Goal: Task Accomplishment & Management: Use online tool/utility

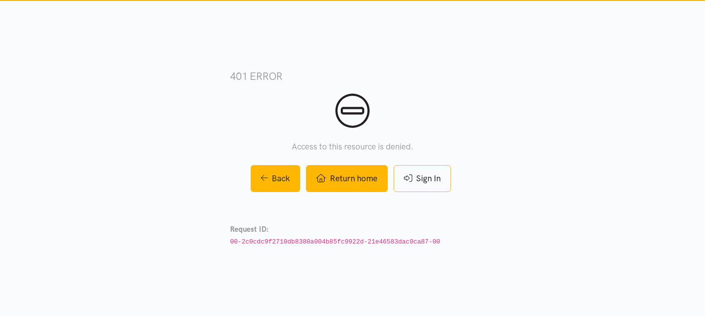
click at [365, 182] on link "Return home" at bounding box center [346, 178] width 81 height 27
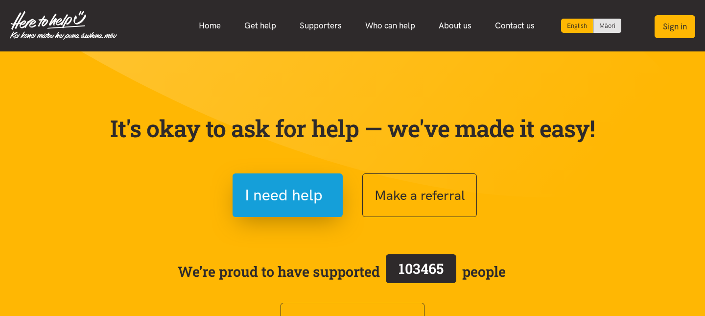
click at [667, 31] on button "Sign in" at bounding box center [674, 26] width 41 height 23
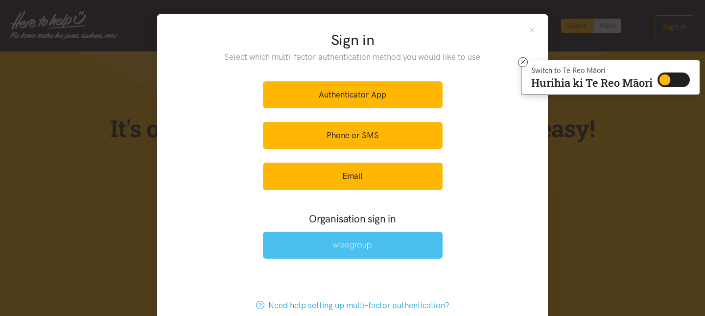
click at [335, 251] on link at bounding box center [353, 244] width 180 height 27
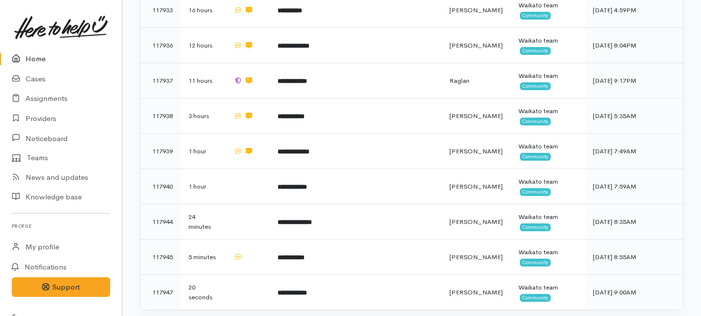
scroll to position [942, 0]
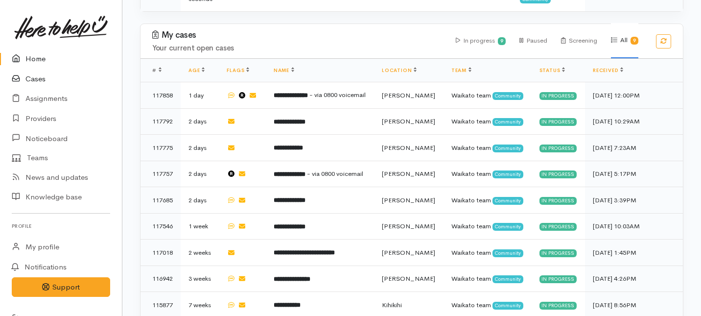
click at [44, 81] on link "Cases" at bounding box center [61, 79] width 122 height 20
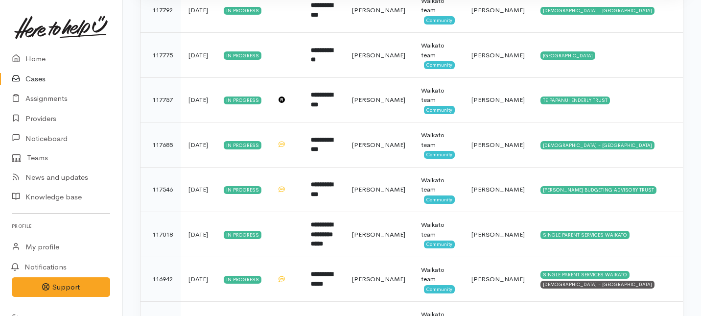
scroll to position [262, 0]
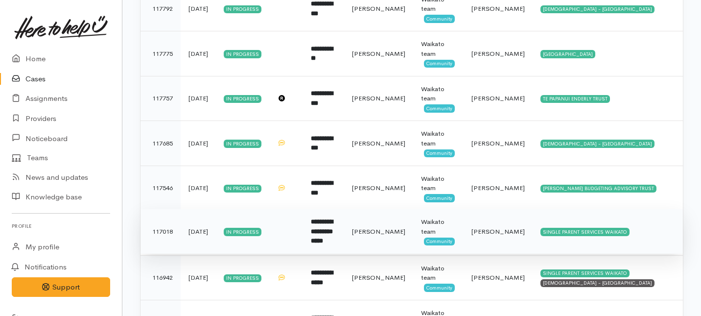
click at [333, 234] on b "**********" at bounding box center [322, 230] width 22 height 25
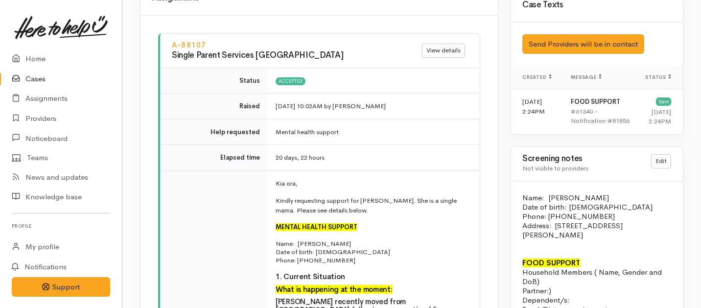
scroll to position [866, 0]
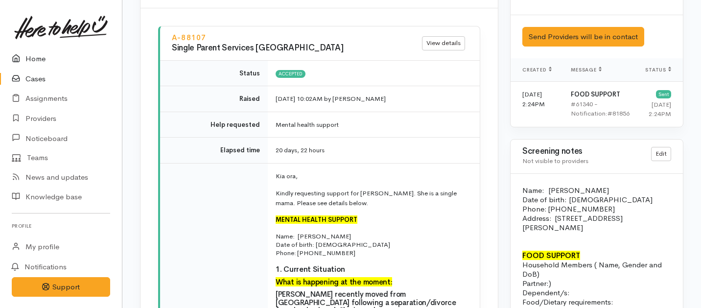
click at [33, 60] on link "Home" at bounding box center [61, 59] width 122 height 20
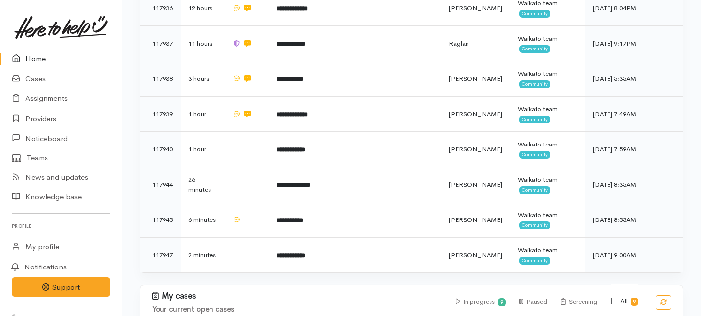
scroll to position [942, 0]
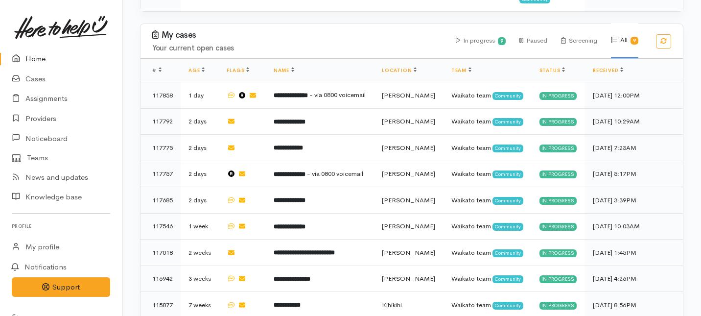
click at [33, 59] on link "Home" at bounding box center [61, 59] width 122 height 20
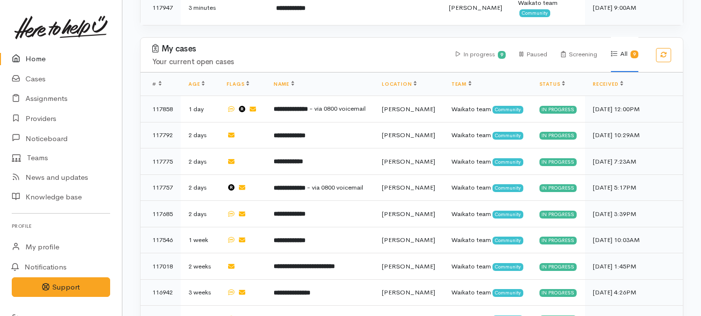
scroll to position [925, 0]
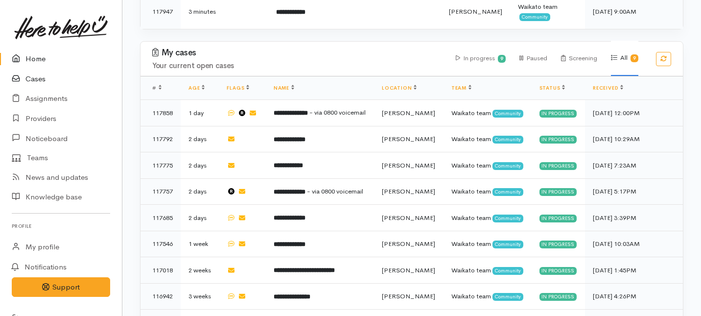
click at [31, 81] on link "Cases" at bounding box center [61, 79] width 122 height 20
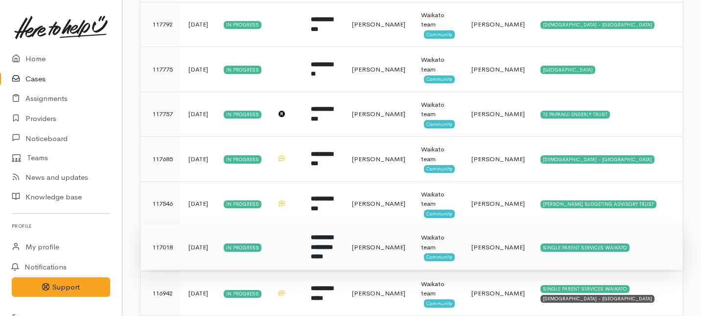
scroll to position [248, 0]
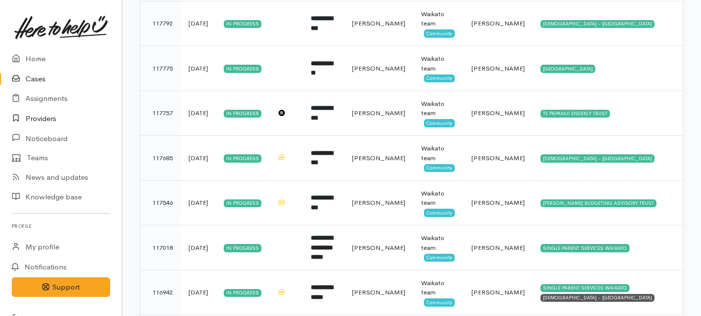
click at [39, 120] on link "Providers" at bounding box center [61, 119] width 122 height 20
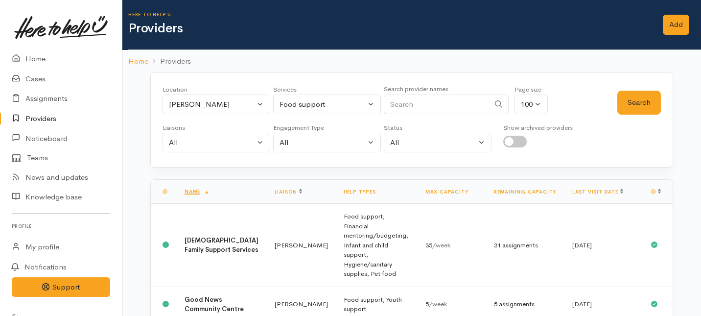
click at [446, 105] on input "Search" at bounding box center [437, 104] width 106 height 20
type input "mental health"
click at [639, 93] on button "Search" at bounding box center [639, 103] width 44 height 24
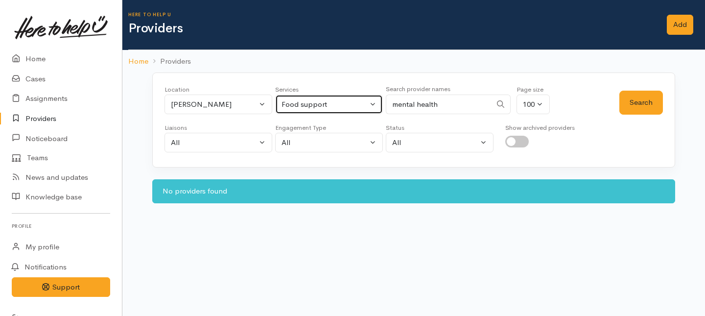
click at [345, 108] on div "Food support" at bounding box center [324, 104] width 86 height 11
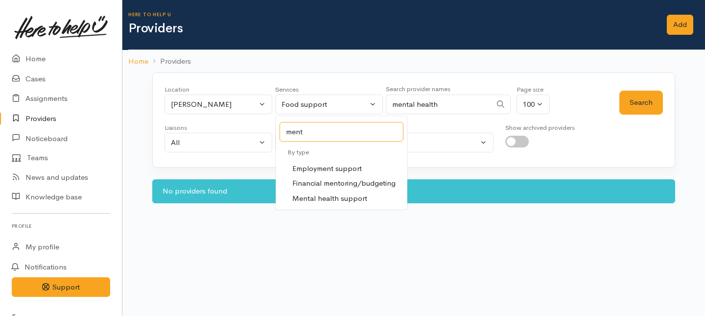
type input "ment"
click at [321, 198] on span "Mental health support" at bounding box center [329, 198] width 75 height 11
select select "5"
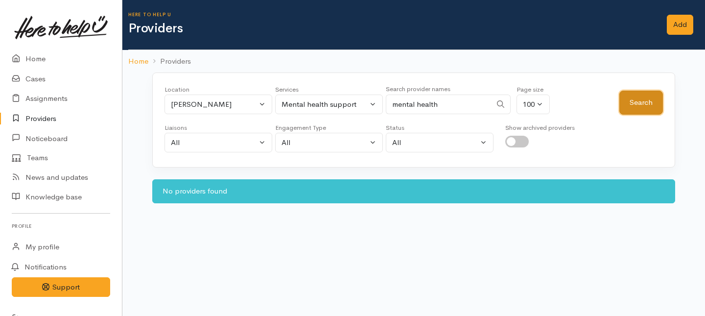
click at [643, 97] on button "Search" at bounding box center [641, 103] width 44 height 24
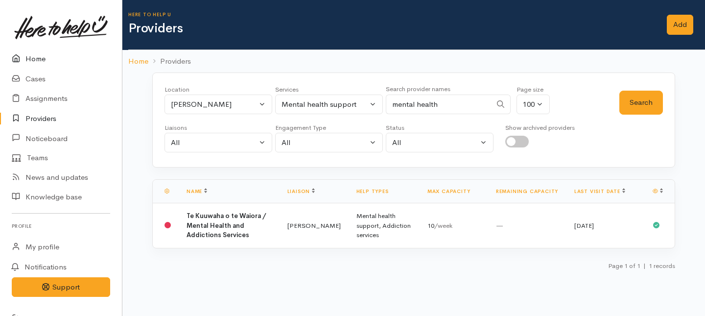
click at [40, 59] on link "Home" at bounding box center [61, 59] width 122 height 20
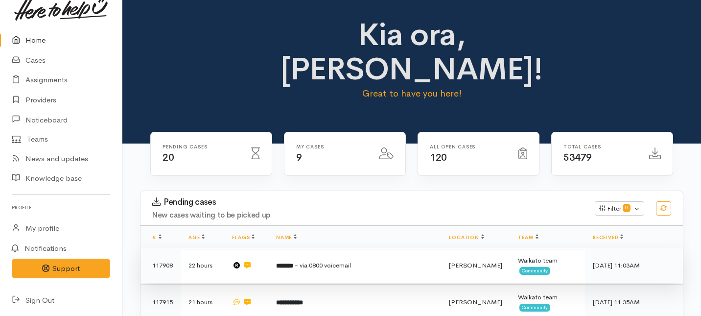
click at [279, 248] on td "******* - via 0800 voicemail" at bounding box center [354, 265] width 173 height 35
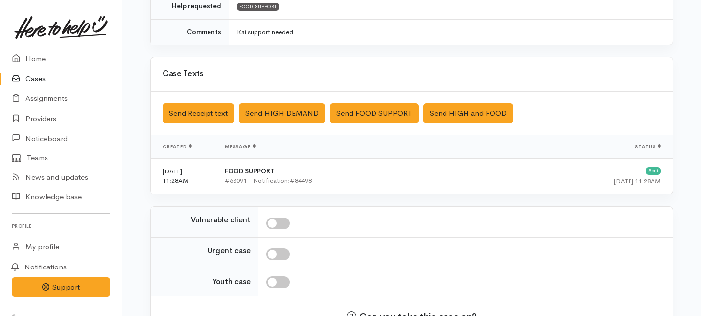
scroll to position [350, 0]
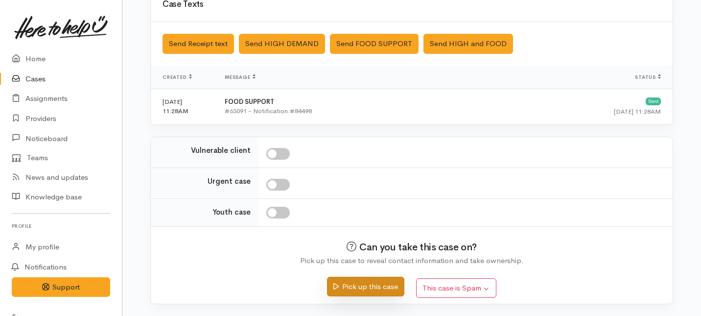
click at [368, 291] on button "Pick up this case" at bounding box center [365, 286] width 77 height 20
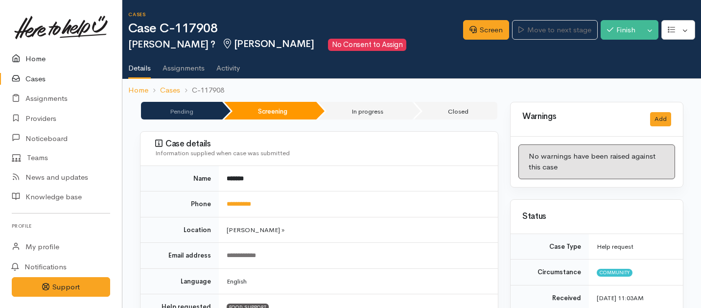
click at [28, 58] on link "Home" at bounding box center [61, 59] width 122 height 20
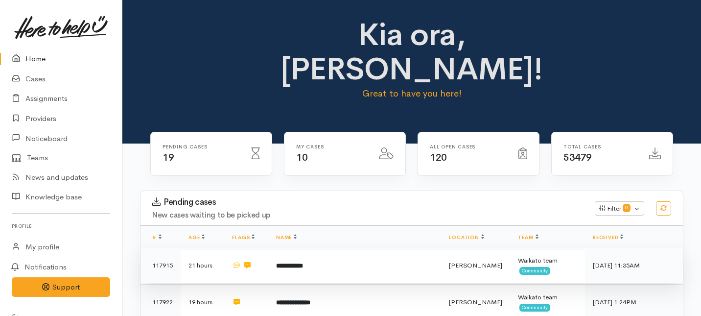
click at [312, 248] on td "**********" at bounding box center [354, 265] width 173 height 35
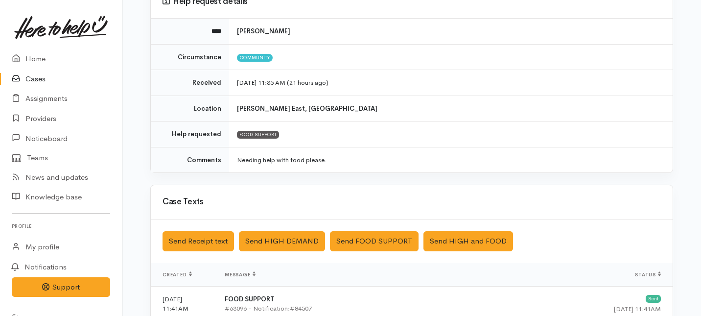
scroll to position [299, 0]
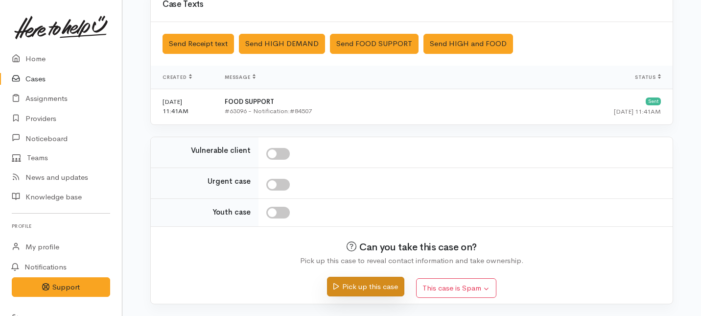
click at [345, 292] on button "Pick up this case" at bounding box center [365, 286] width 77 height 20
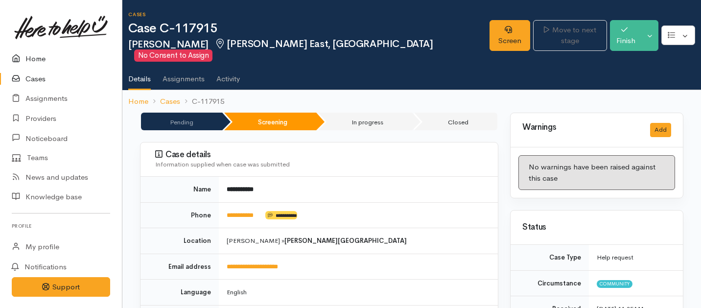
click at [33, 58] on link "Home" at bounding box center [61, 59] width 122 height 20
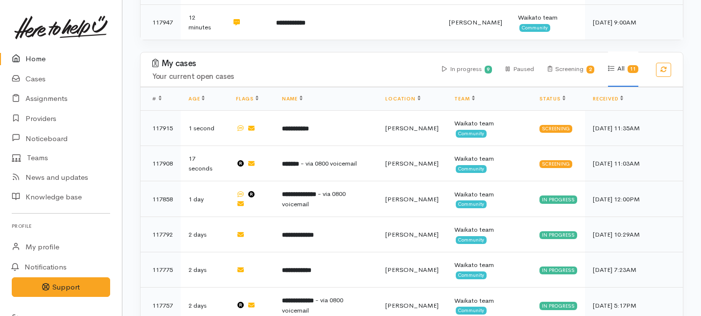
scroll to position [842, 0]
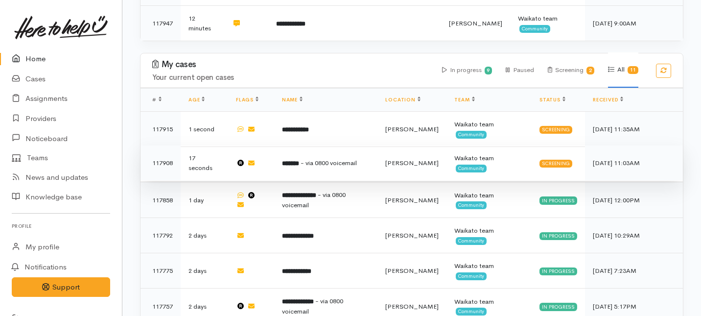
click at [303, 145] on td "******* - via 0800 voicemail" at bounding box center [326, 162] width 104 height 35
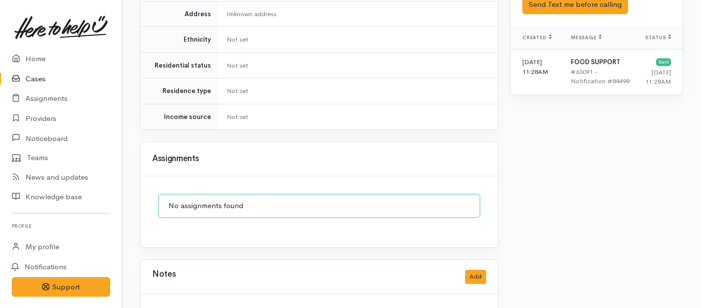
scroll to position [744, 0]
